Goal: Browse casually

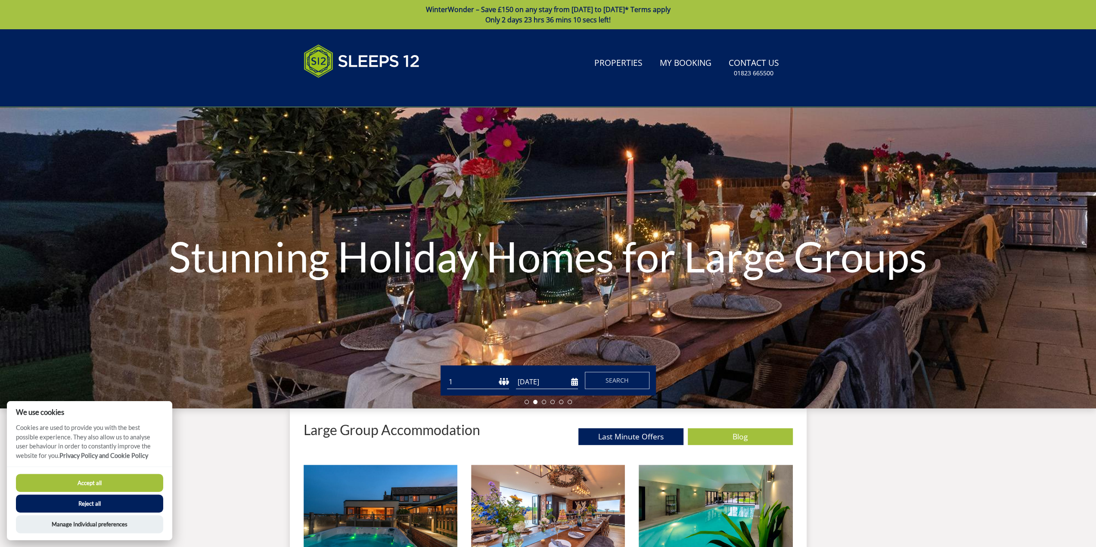
click at [112, 479] on button "Accept all" at bounding box center [89, 483] width 147 height 18
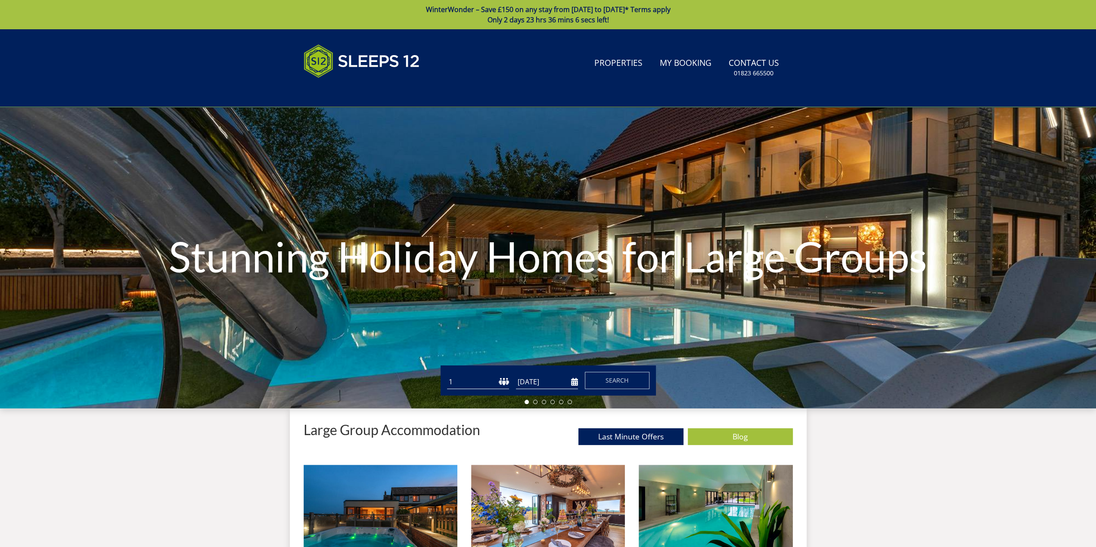
click at [652, 257] on h1 "Stunning Holiday Homes for Large Groups" at bounding box center [549, 257] width 768 height 80
click at [637, 264] on h1 "Stunning Holiday Homes for Large Groups" at bounding box center [549, 257] width 768 height 80
drag, startPoint x: 532, startPoint y: 263, endPoint x: 455, endPoint y: 263, distance: 77.5
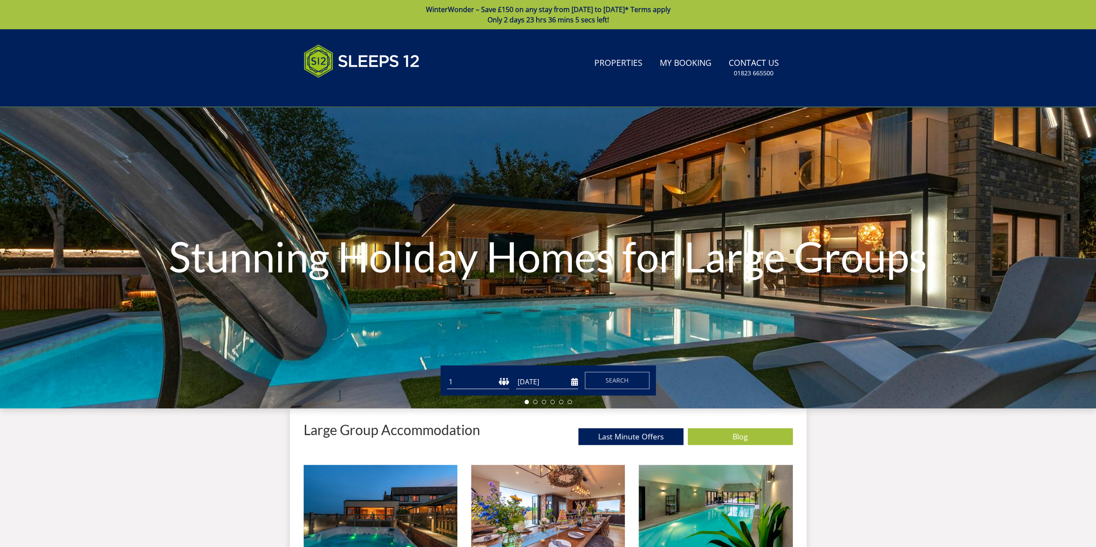
click at [496, 262] on h1 "Stunning Holiday Homes for Large Groups" at bounding box center [549, 257] width 768 height 80
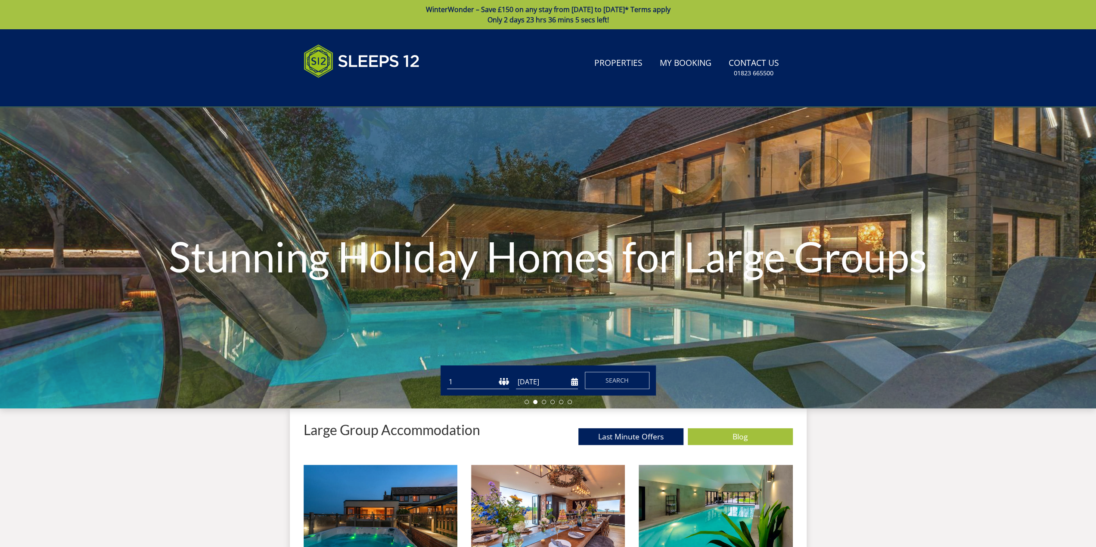
drag, startPoint x: 455, startPoint y: 263, endPoint x: 444, endPoint y: 264, distance: 11.2
click at [446, 264] on h1 "Stunning Holiday Homes for Large Groups" at bounding box center [549, 257] width 768 height 80
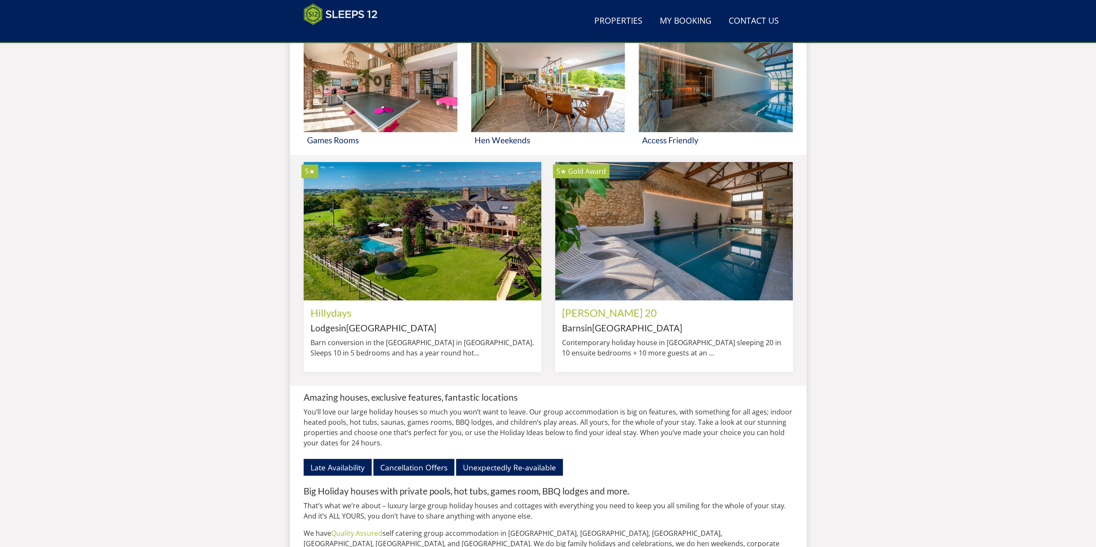
scroll to position [1015, 0]
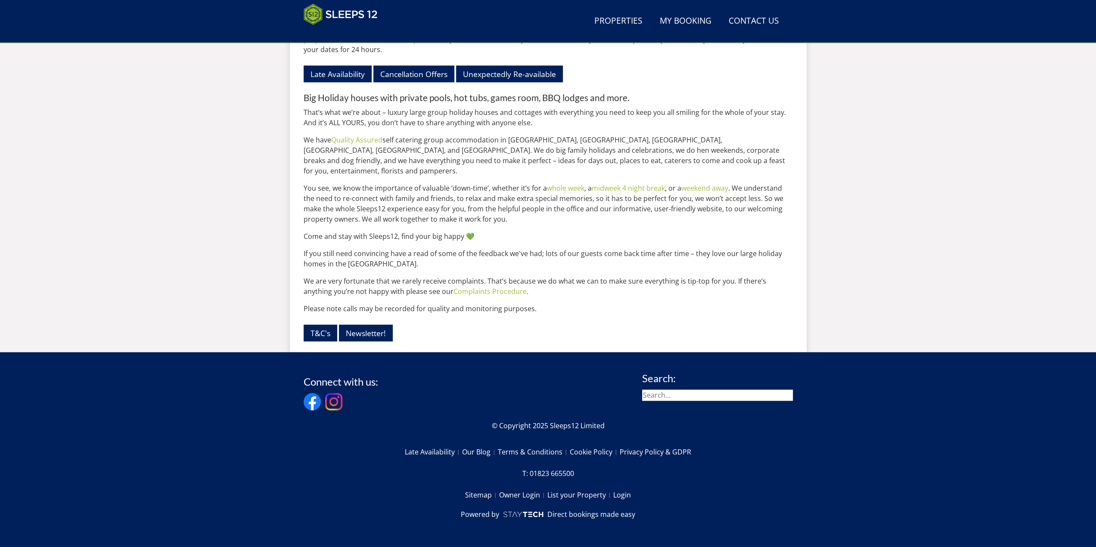
click at [550, 428] on p "© Copyright 2025 Sleeps12 Limited" at bounding box center [548, 426] width 489 height 10
drag, startPoint x: 550, startPoint y: 427, endPoint x: 604, endPoint y: 427, distance: 53.8
click at [604, 427] on p "© Copyright 2025 Sleeps12 Limited" at bounding box center [548, 426] width 489 height 10
copy div "Sleeps12 Limited"
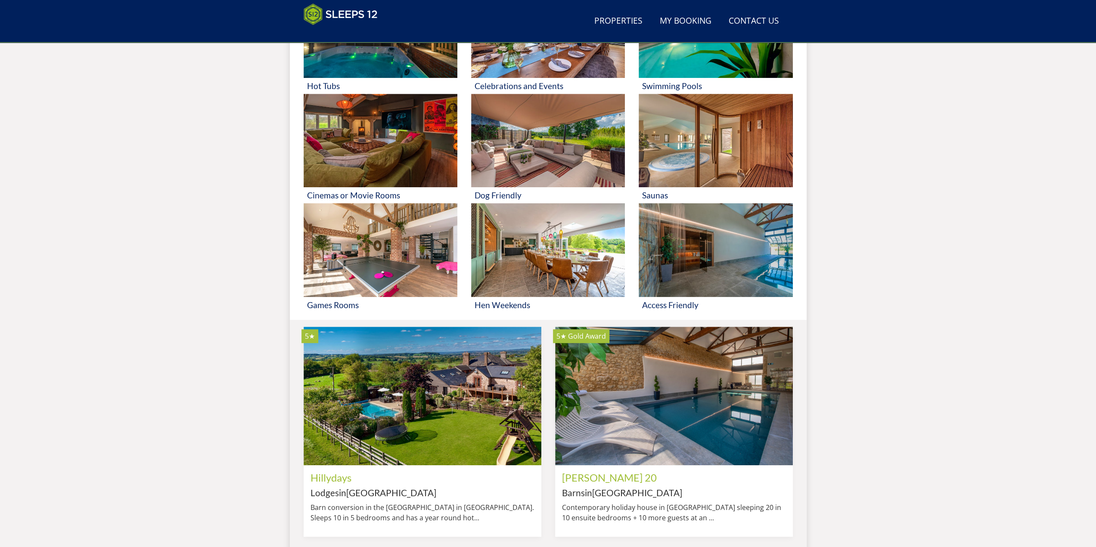
scroll to position [0, 0]
